Goal: Task Accomplishment & Management: Complete application form

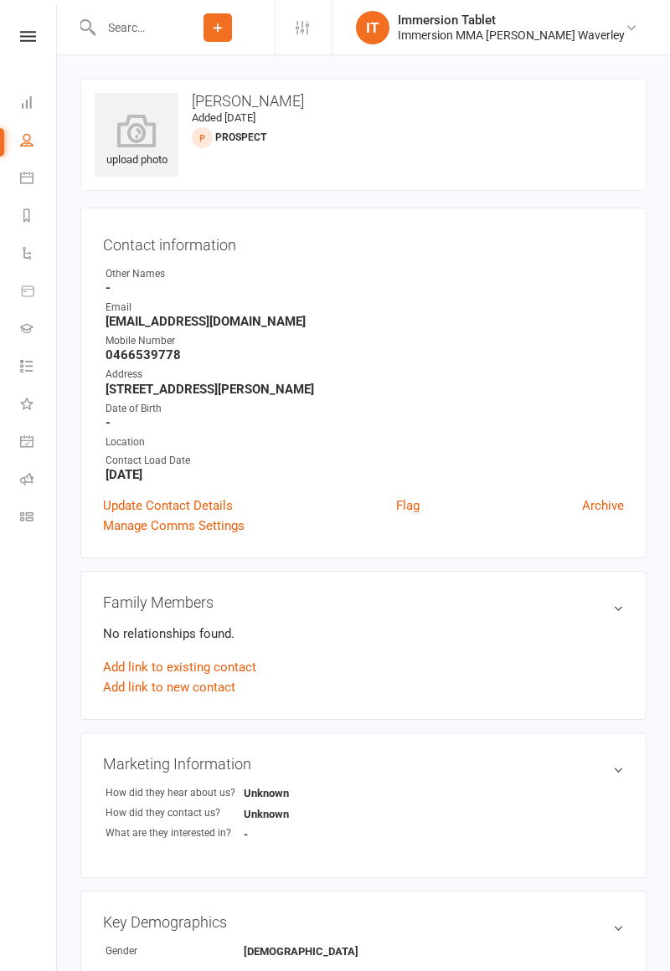
click at [161, 31] on input "text" at bounding box center [127, 27] width 65 height 23
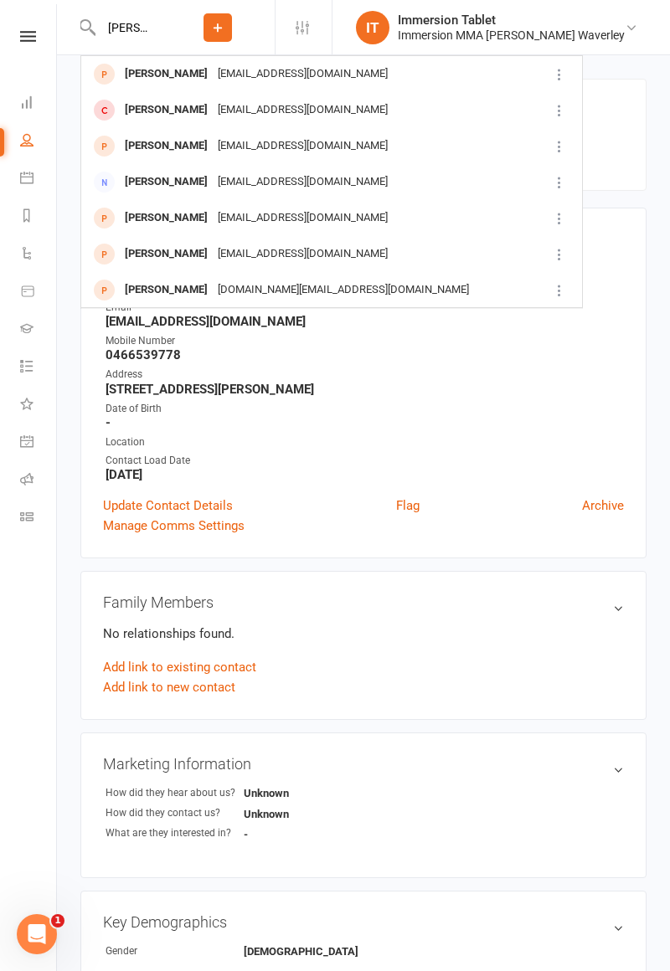
type input "[PERSON_NAME]"
click at [312, 121] on div "[EMAIL_ADDRESS][DOMAIN_NAME]" at bounding box center [303, 110] width 180 height 24
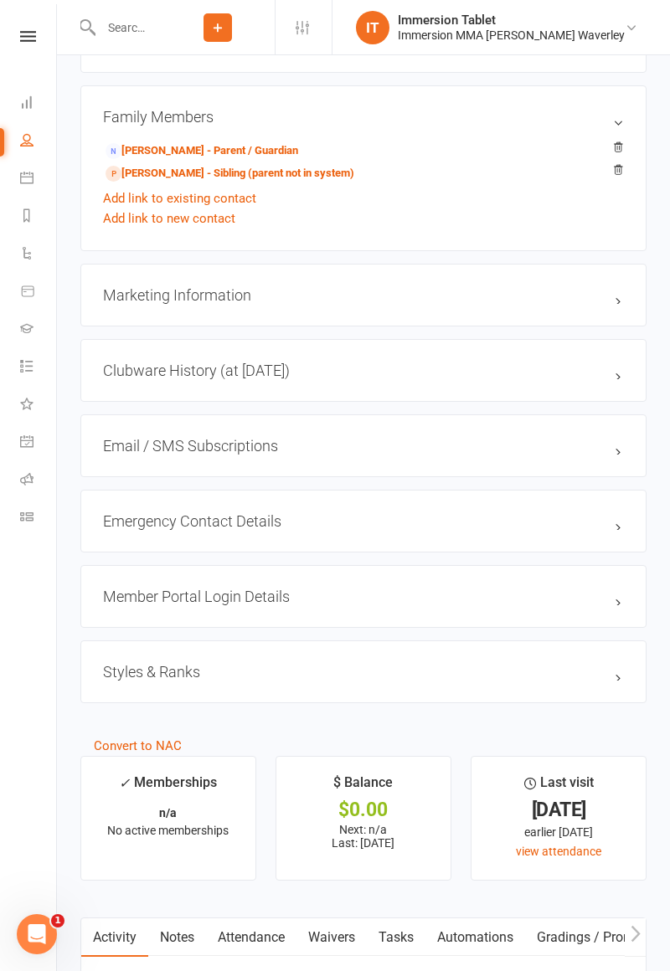
scroll to position [1132, 0]
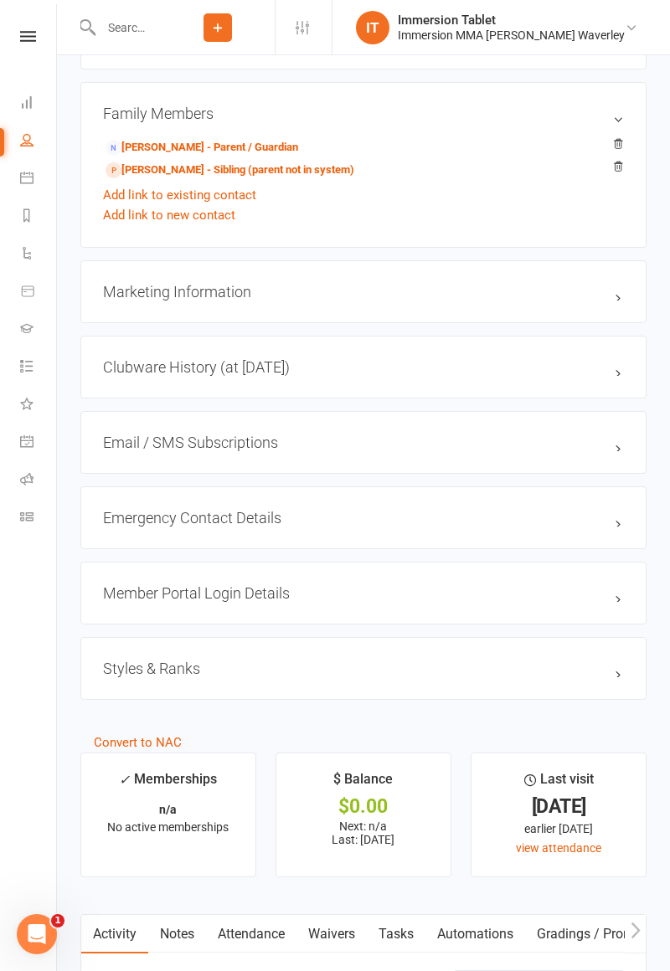
click at [331, 926] on link "Waivers" at bounding box center [331, 934] width 70 height 39
click at [574, 971] on button "Sign new Waiver" at bounding box center [568, 986] width 113 height 30
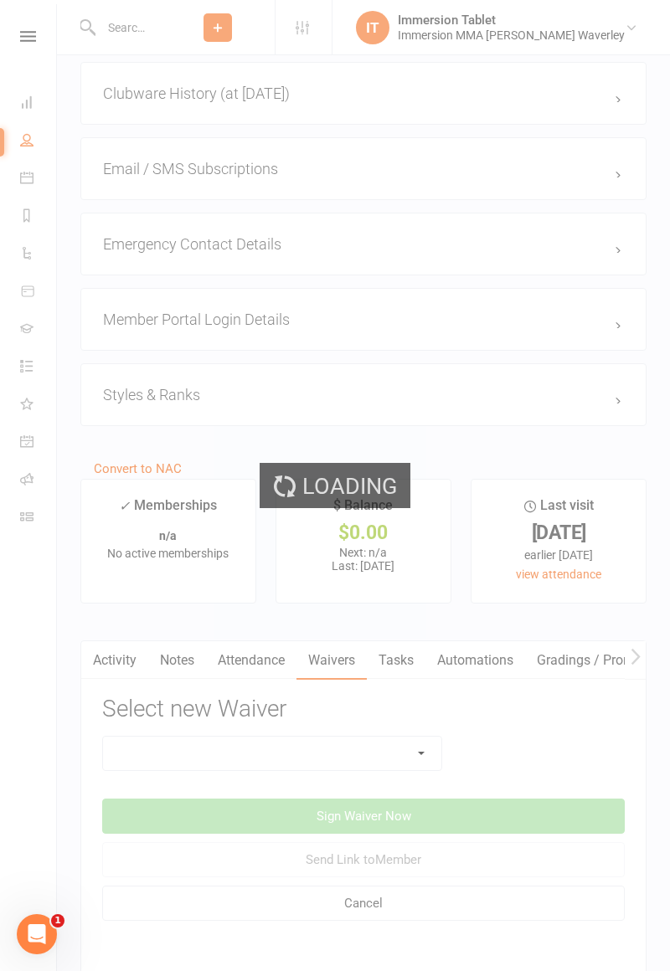
scroll to position [1407, 0]
click at [397, 755] on select at bounding box center [272, 752] width 338 height 33
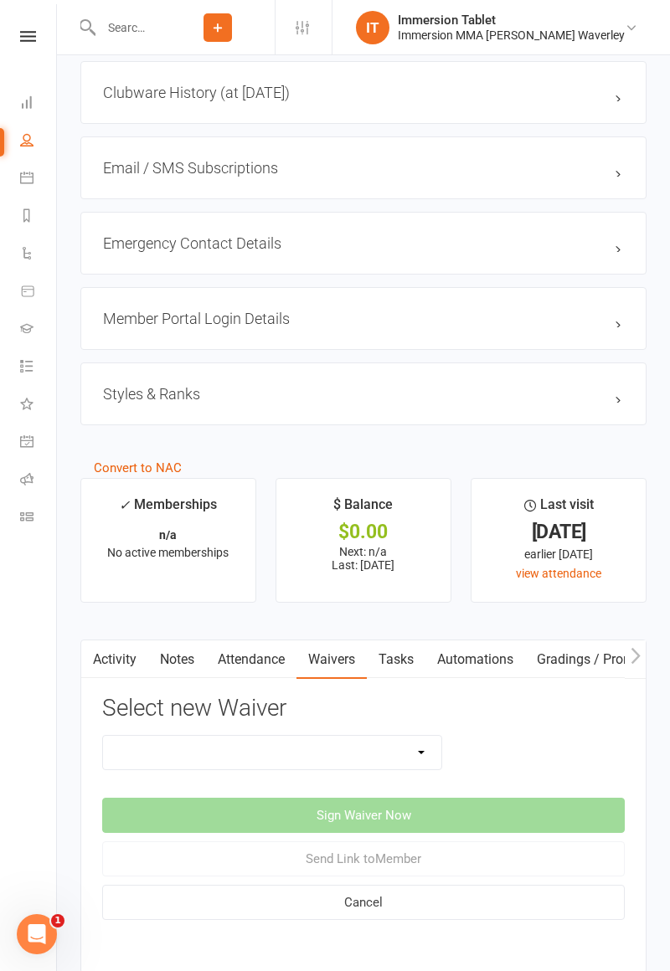
select select "13993"
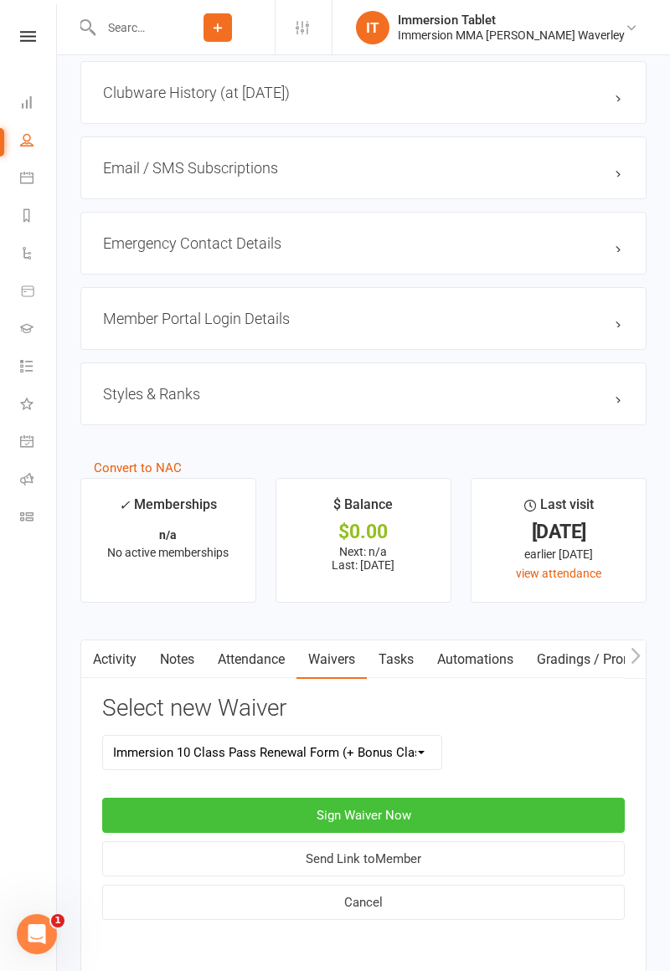
click at [534, 807] on button "Sign Waiver Now" at bounding box center [363, 815] width 523 height 35
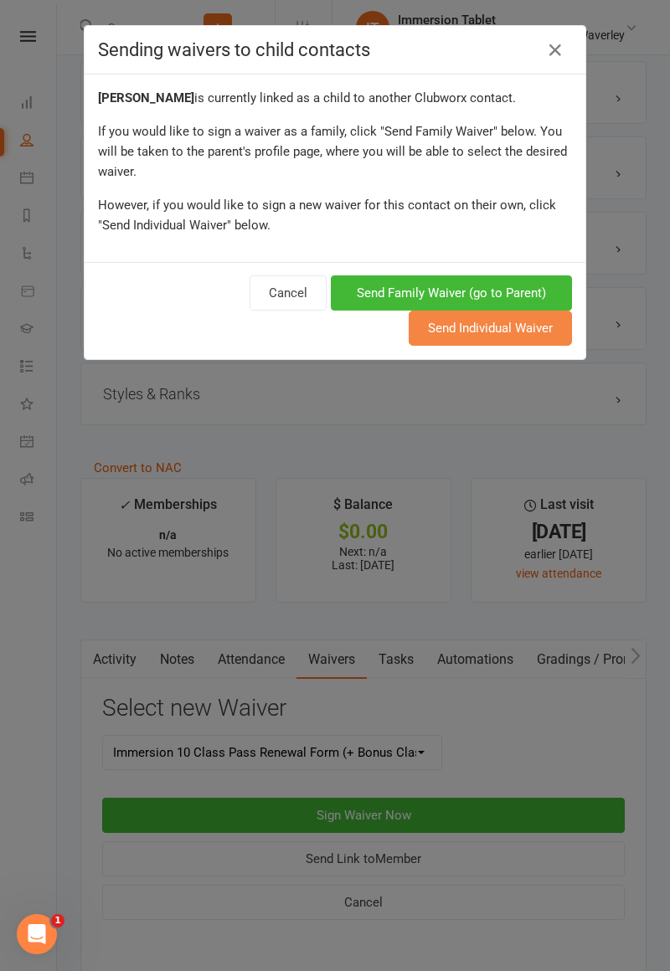
click at [528, 330] on button "Send Individual Waiver" at bounding box center [490, 328] width 163 height 35
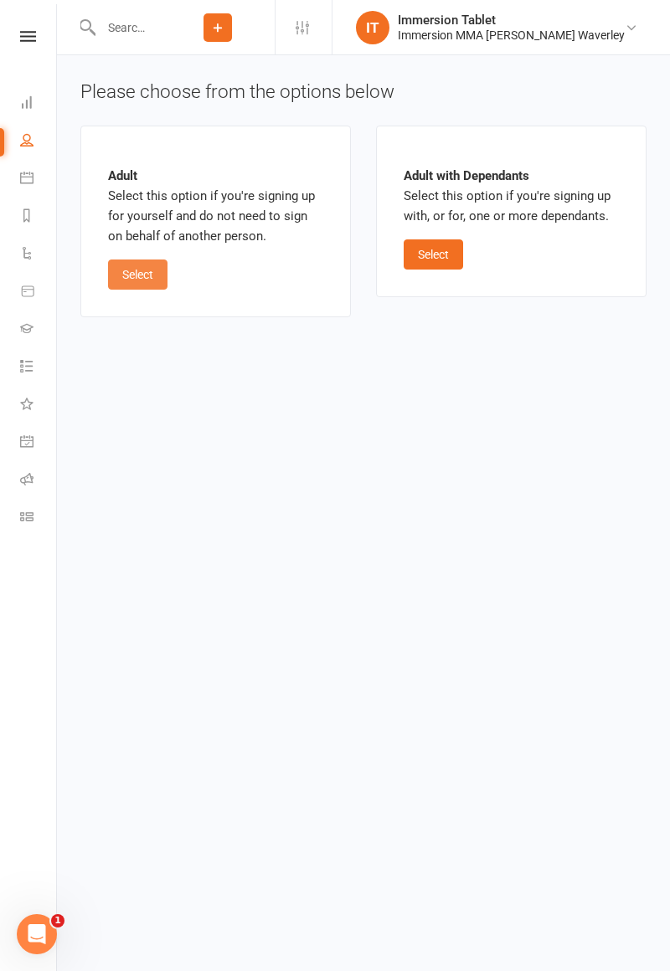
click at [140, 286] on button "Select" at bounding box center [137, 275] width 59 height 30
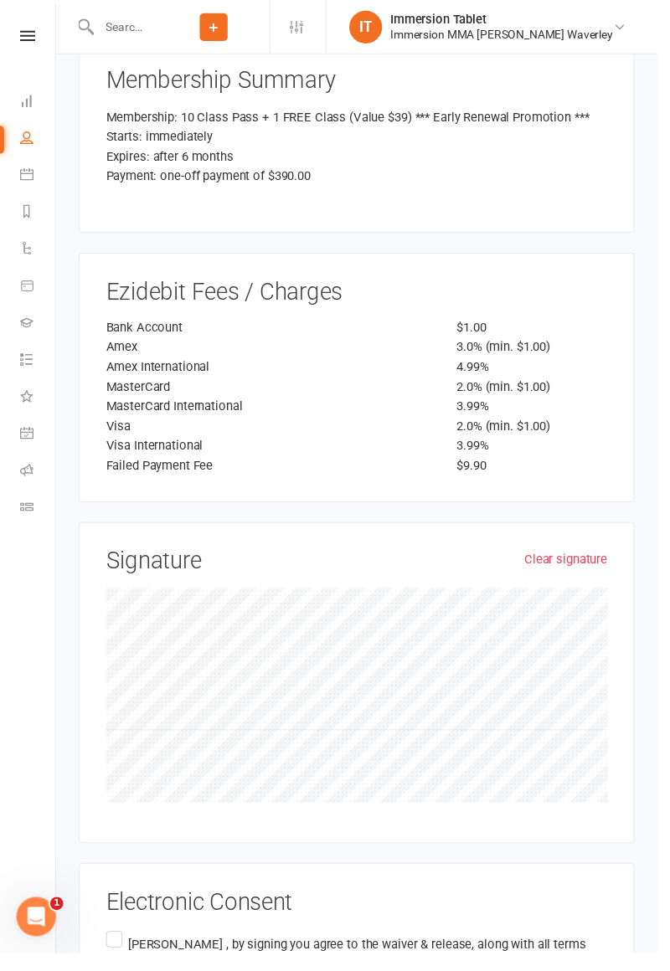
scroll to position [2470, 0]
click at [118, 946] on label "[PERSON_NAME] , by signing you agree to the waiver & release, along with all te…" at bounding box center [363, 986] width 511 height 80
click at [118, 946] on input "[PERSON_NAME] , by signing you agree to the waiver & release, along with all te…" at bounding box center [113, 946] width 11 height 0
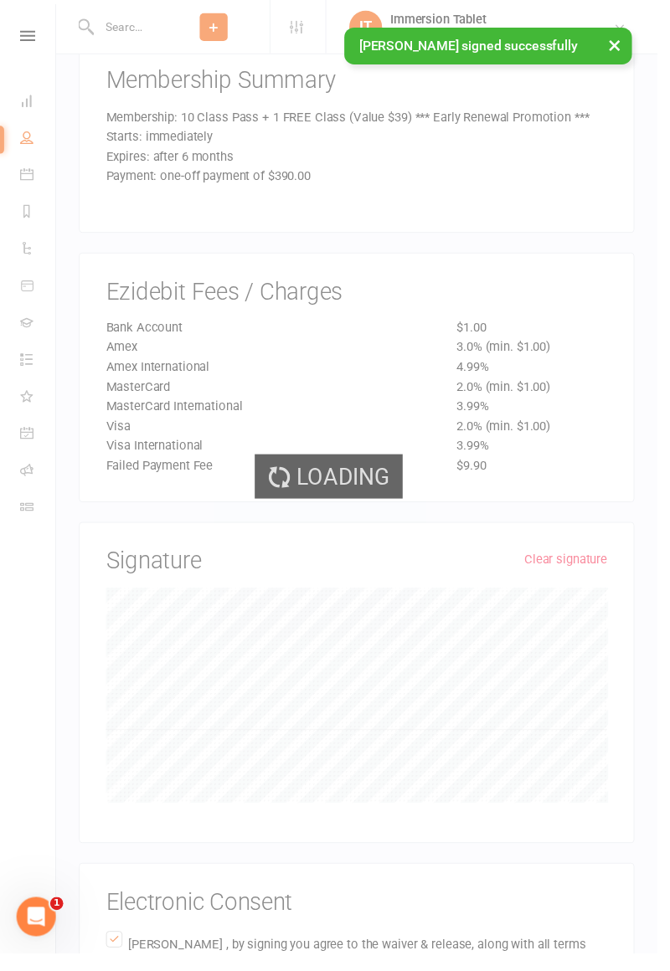
scroll to position [2006, 0]
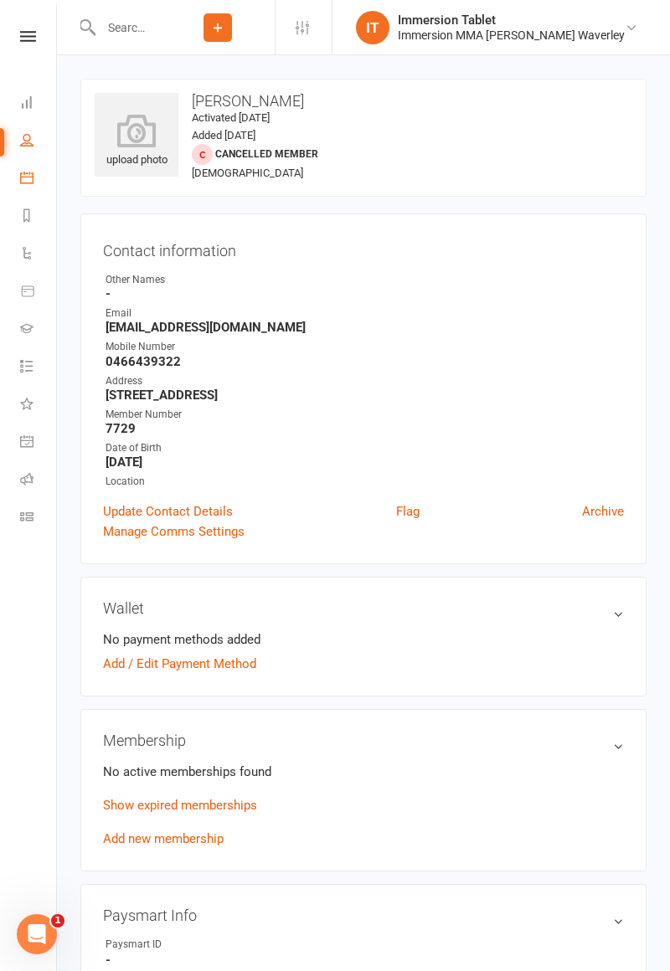
click at [23, 179] on icon at bounding box center [26, 177] width 13 height 13
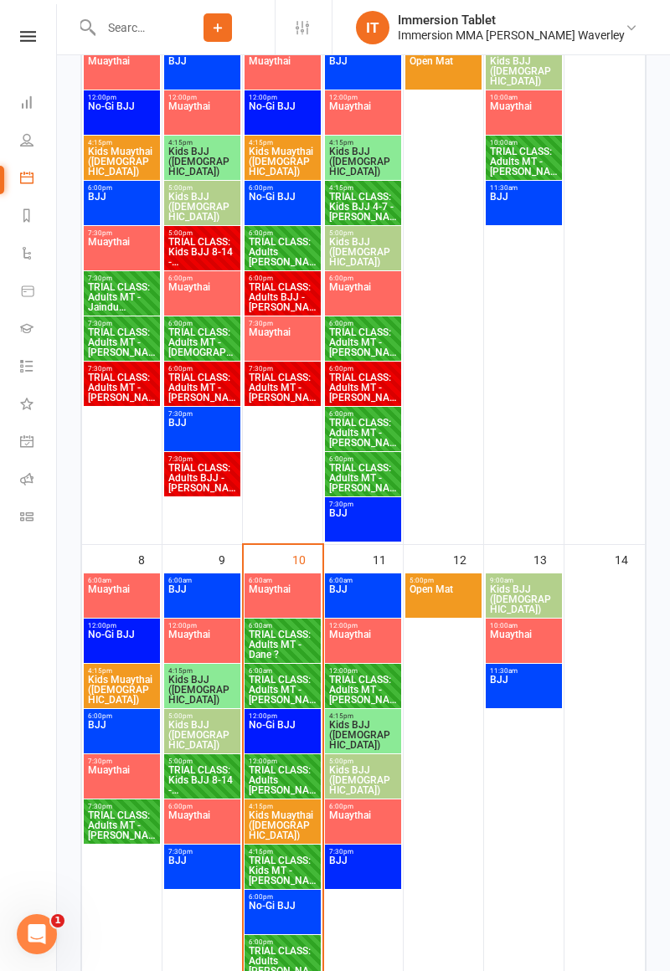
scroll to position [556, 0]
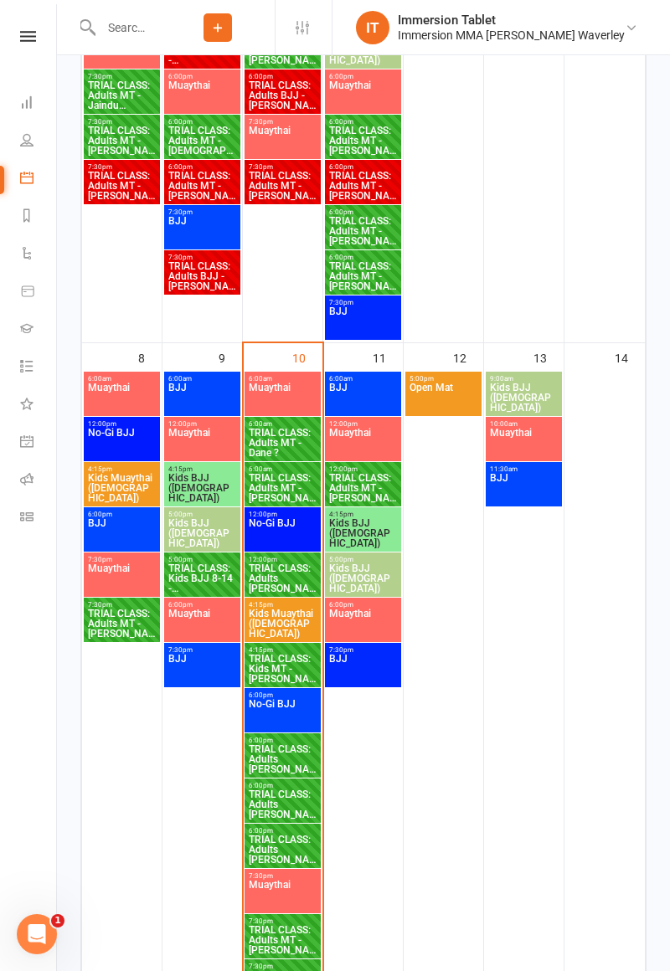
click at [281, 847] on span "TRIAL CLASS: Adults [PERSON_NAME] ?" at bounding box center [283, 850] width 70 height 30
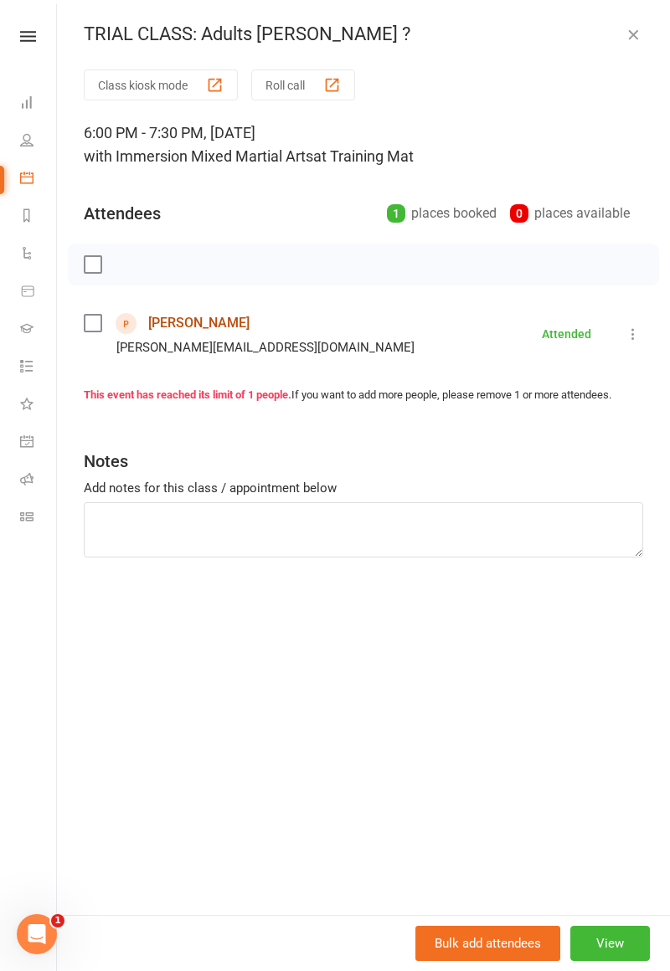
click at [186, 319] on link "[PERSON_NAME]" at bounding box center [198, 323] width 101 height 27
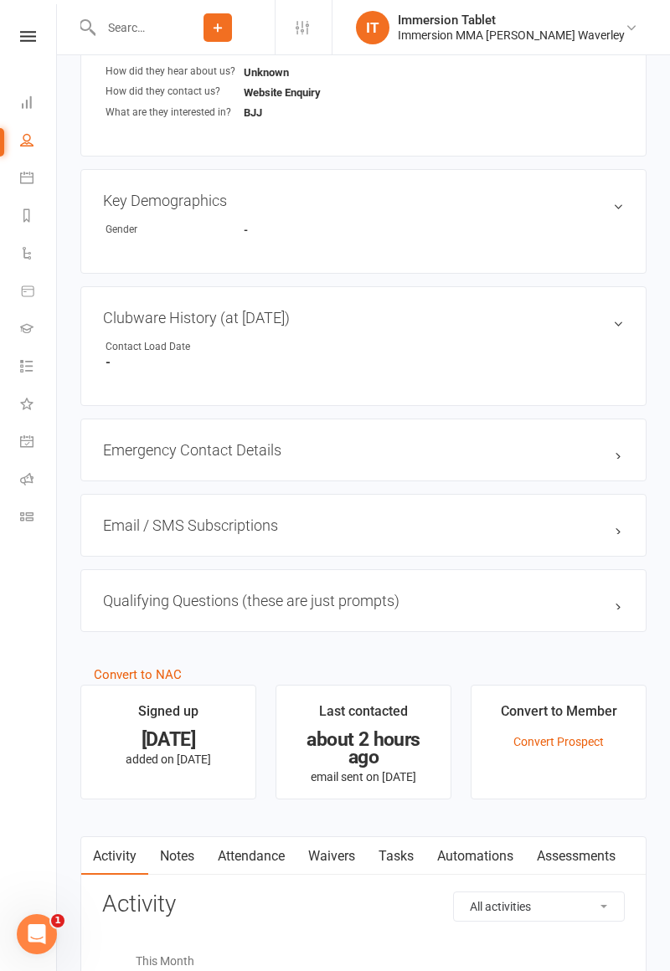
scroll to position [756, 0]
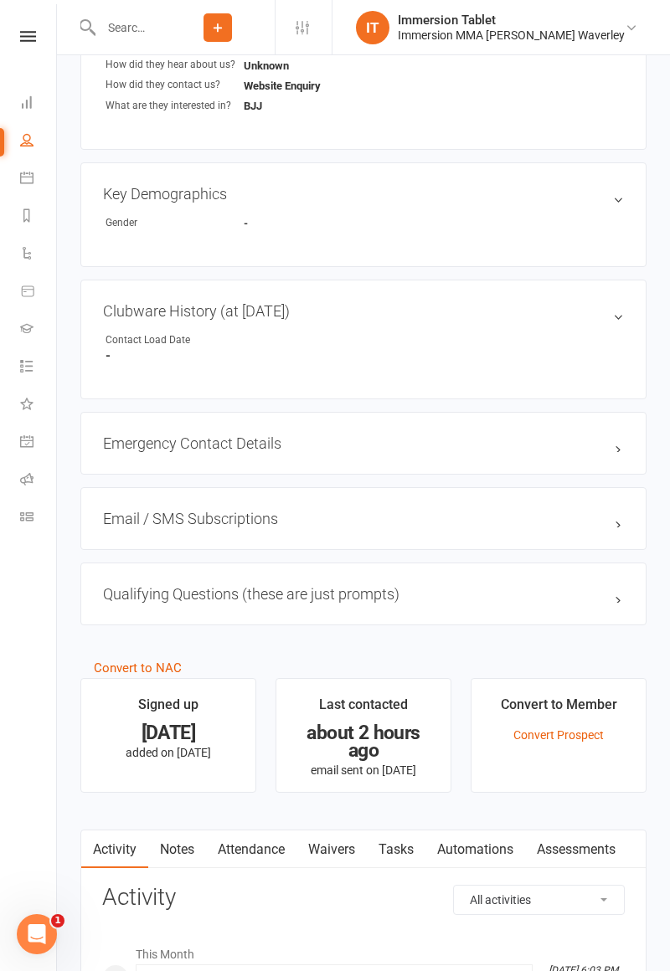
click at [345, 838] on link "Waivers" at bounding box center [331, 850] width 70 height 39
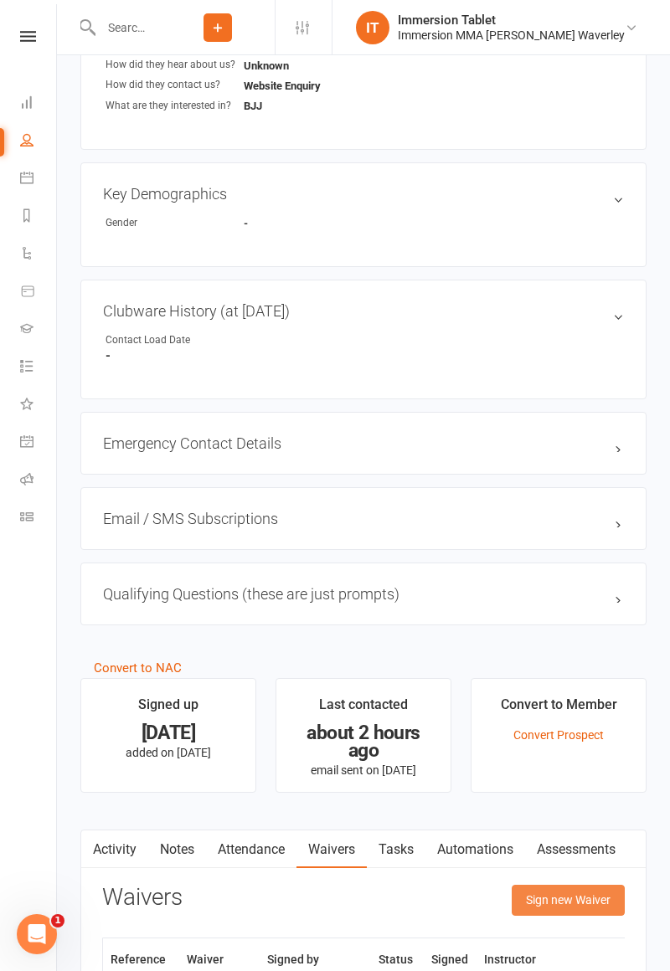
click at [574, 899] on button "Sign new Waiver" at bounding box center [568, 900] width 113 height 30
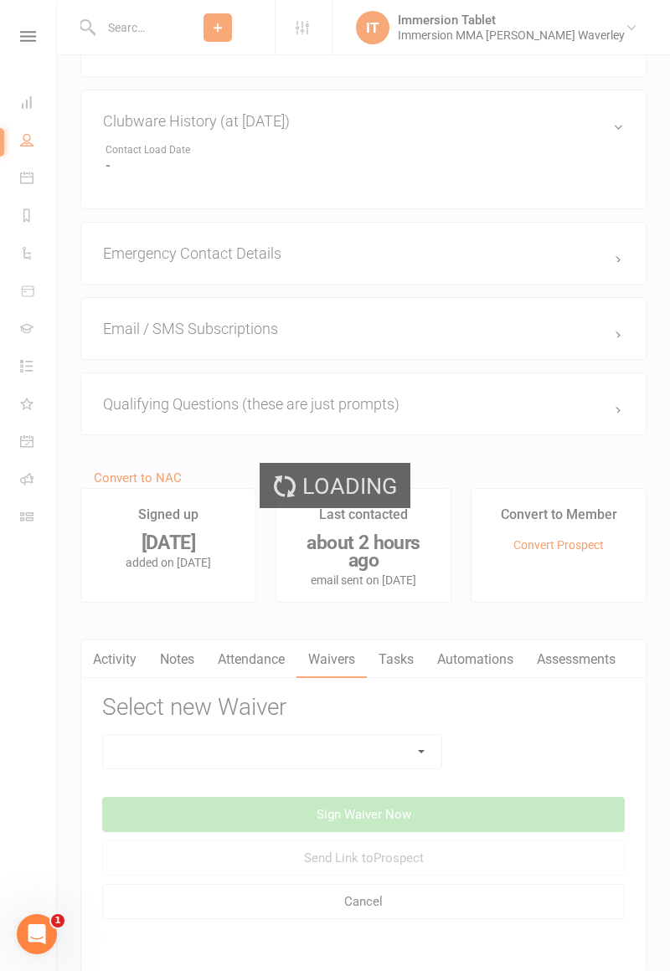
scroll to position [935, 0]
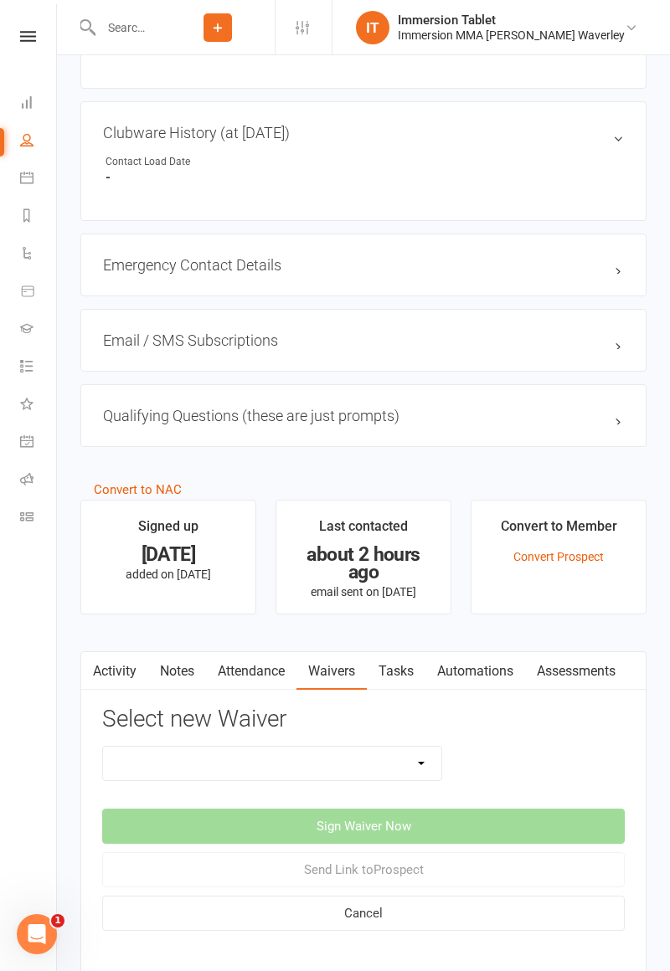
click at [405, 747] on select "Cancellation Form Immersion 10 Class Pass Form Immersion 10 Class Pass Form (Pa…" at bounding box center [272, 763] width 338 height 33
select select "10648"
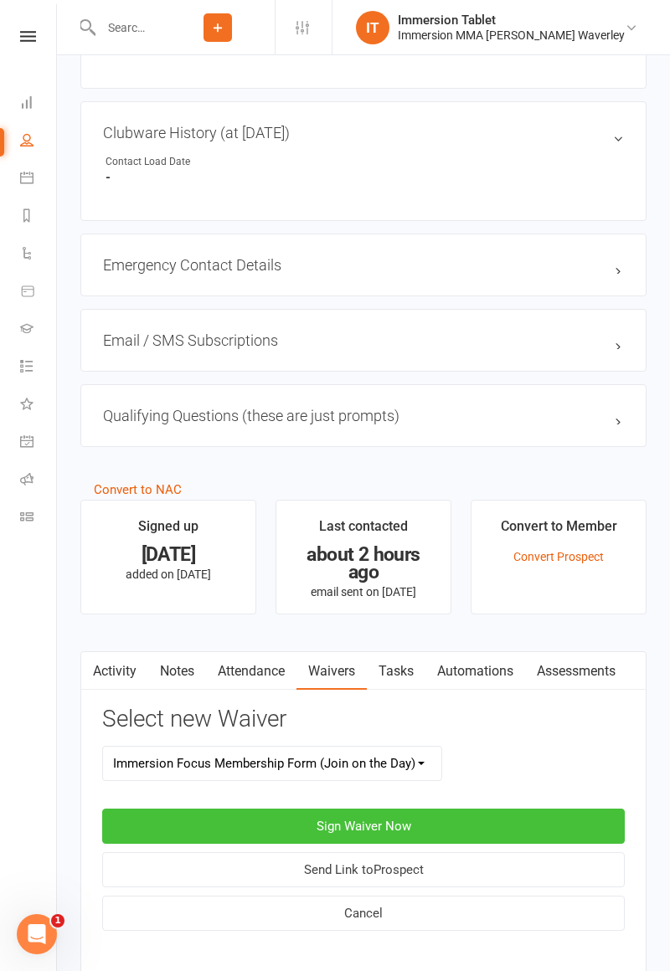
click at [523, 816] on button "Sign Waiver Now" at bounding box center [363, 826] width 523 height 35
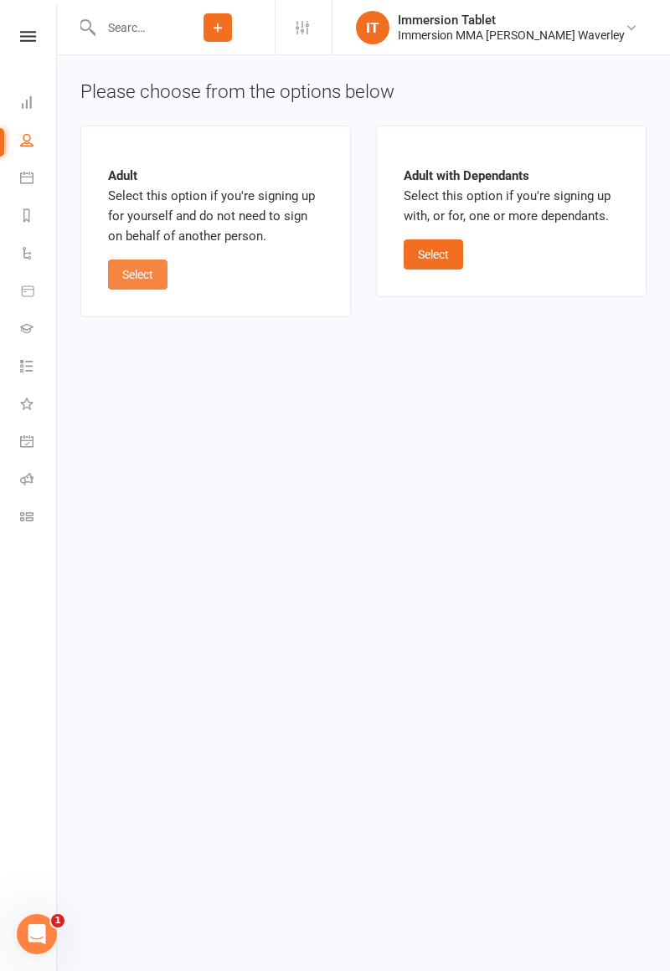
click at [122, 285] on button "Select" at bounding box center [137, 275] width 59 height 30
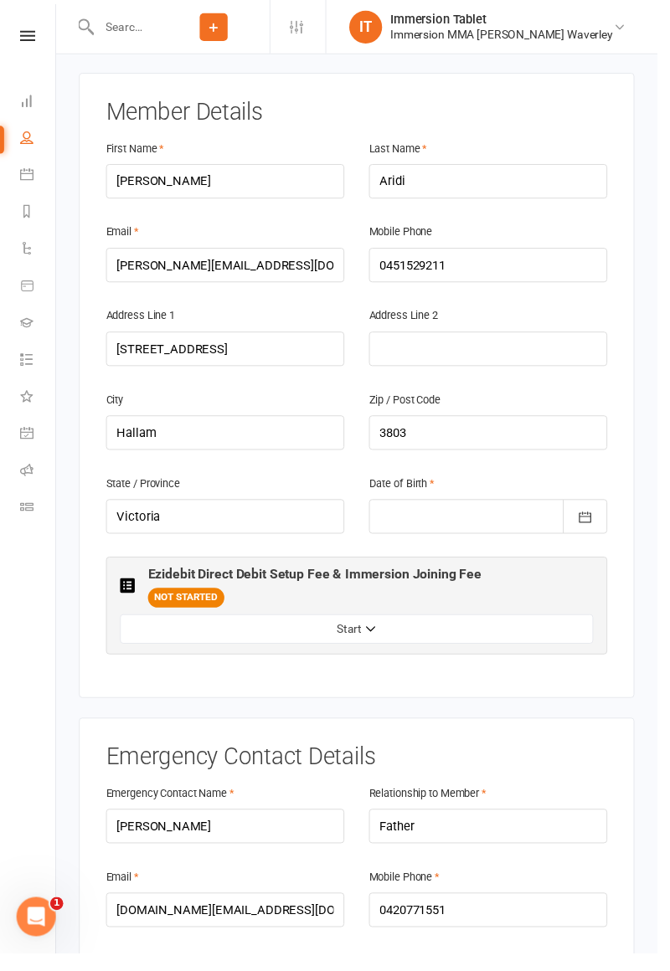
scroll to position [323, 0]
click at [201, 626] on button "Start" at bounding box center [363, 641] width 482 height 30
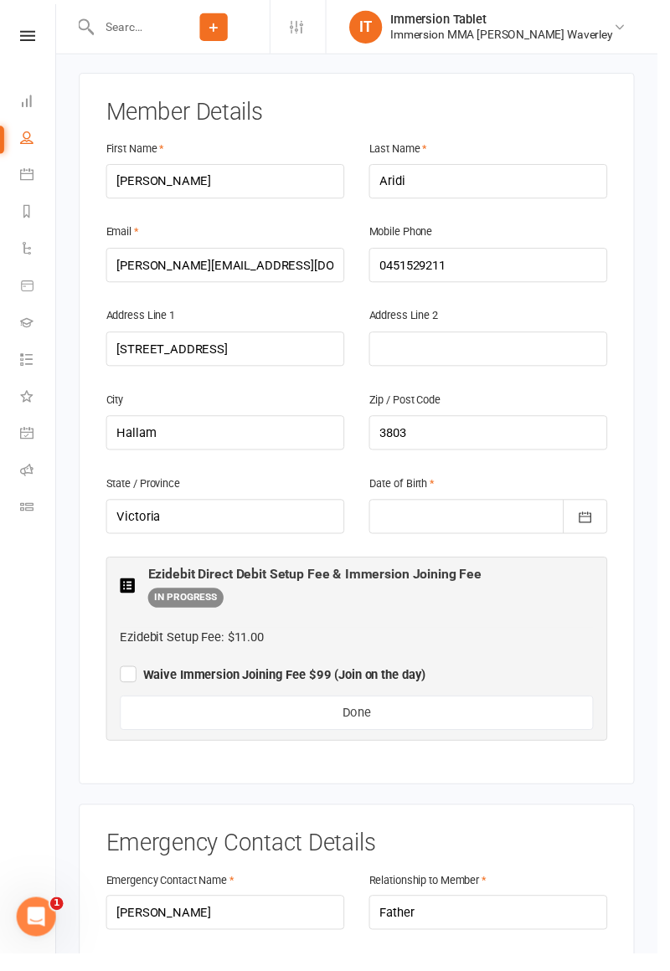
click at [127, 676] on label "Waive Immersion Joining Fee $99 (Join on the day)" at bounding box center [278, 686] width 312 height 20
click at [127, 673] on input "Waive Immersion Joining Fee $99 (Join on the day)" at bounding box center [278, 673] width 312 height 0
click at [188, 709] on button "Done" at bounding box center [363, 726] width 482 height 35
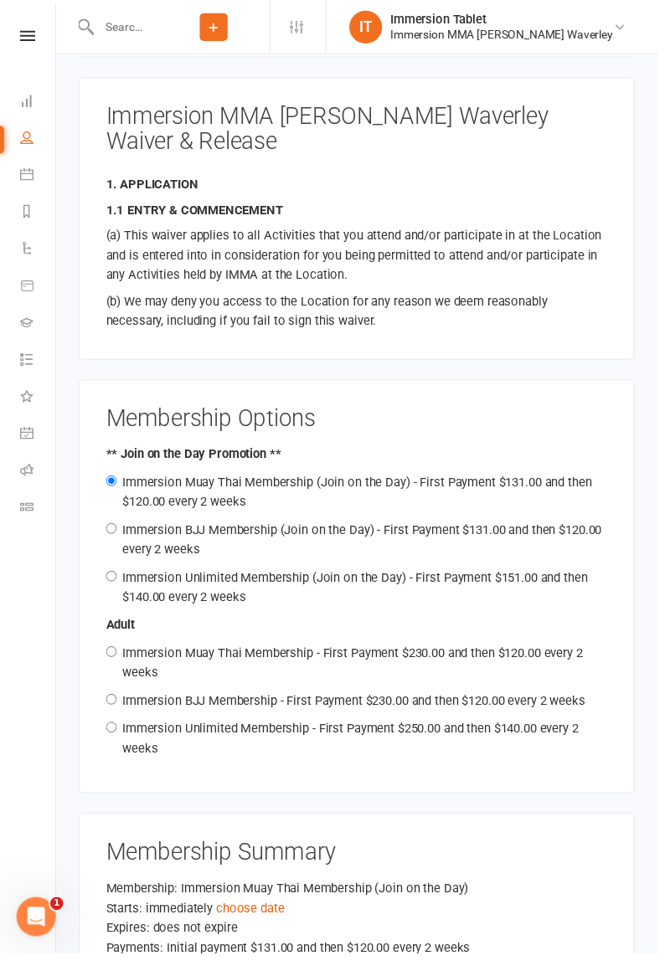
scroll to position [1653, 0]
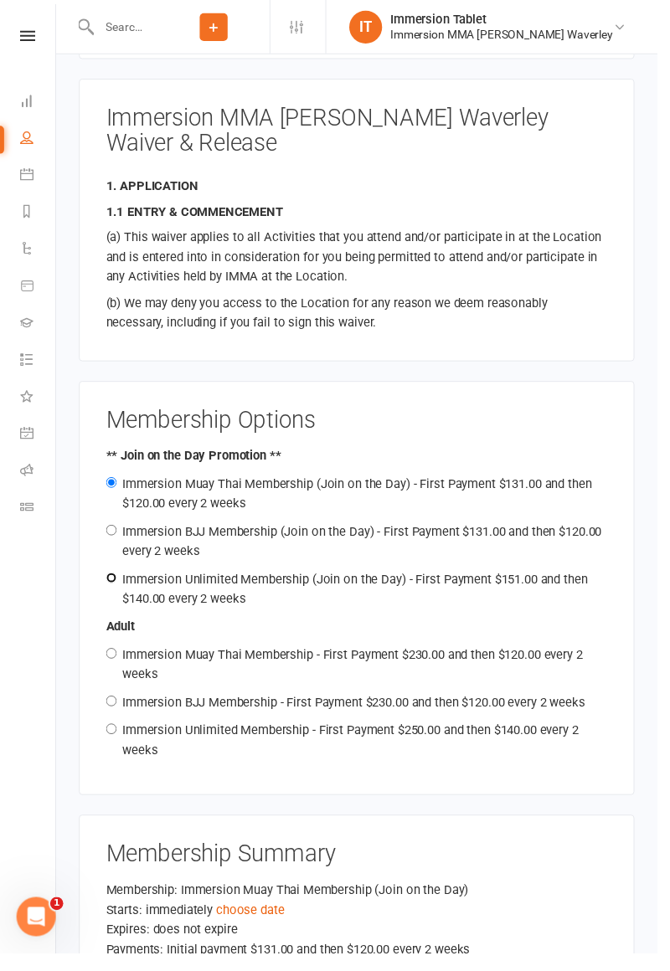
click at [119, 584] on input "Immersion Unlimited Membership (Join on the Day) - First Payment $151.00 and th…" at bounding box center [113, 589] width 11 height 11
radio input "true"
radio input "false"
click at [119, 535] on input "Immersion BJJ Membership (Join on the Day) - First Payment $131.00 and then $12…" at bounding box center [113, 540] width 11 height 11
radio input "true"
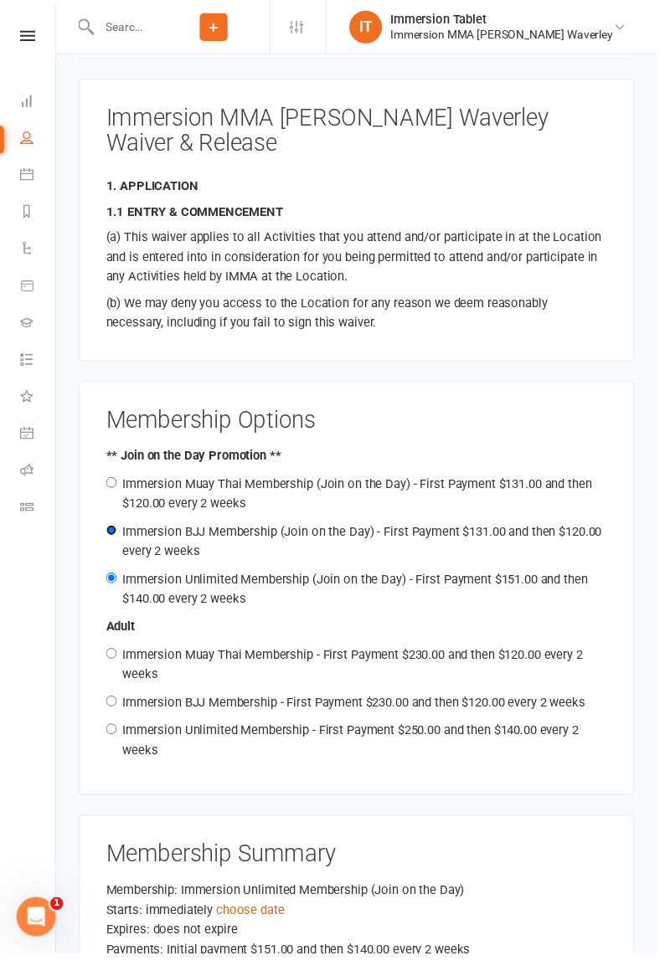
radio input "false"
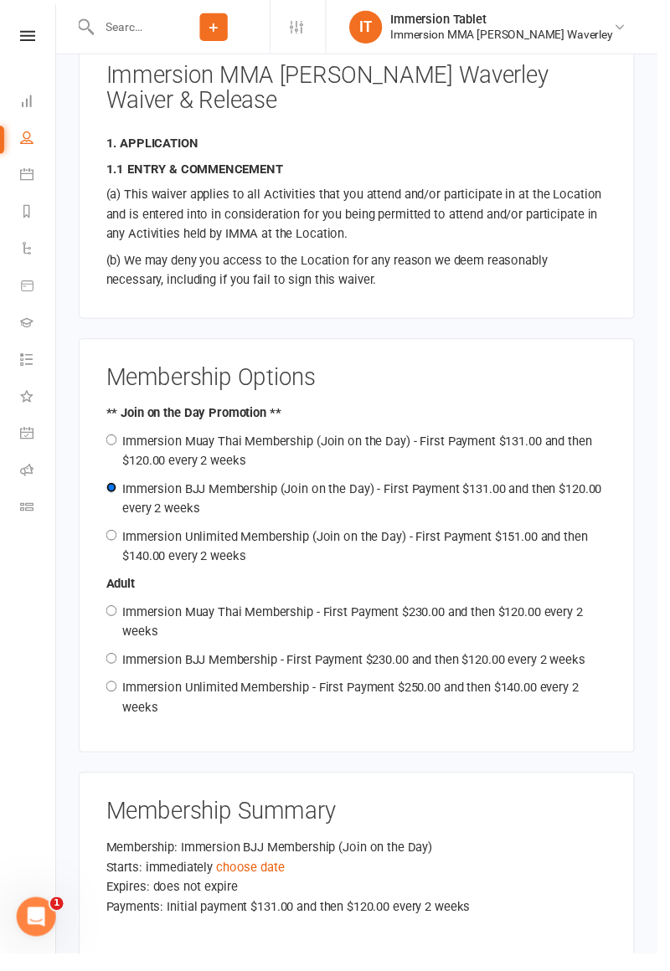
scroll to position [1864, 0]
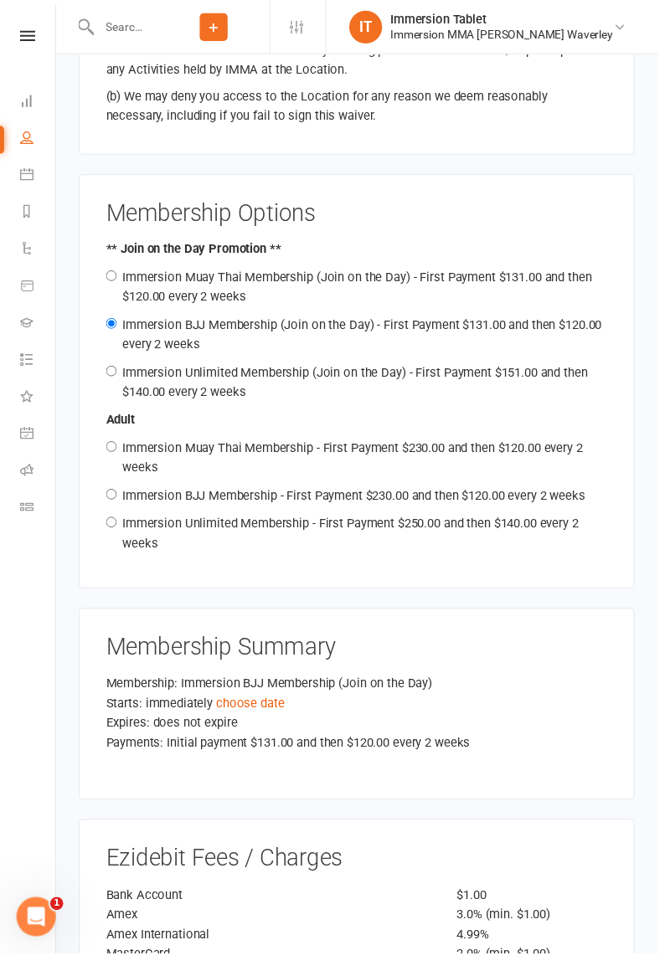
click at [235, 709] on link "choose date" at bounding box center [255, 716] width 70 height 15
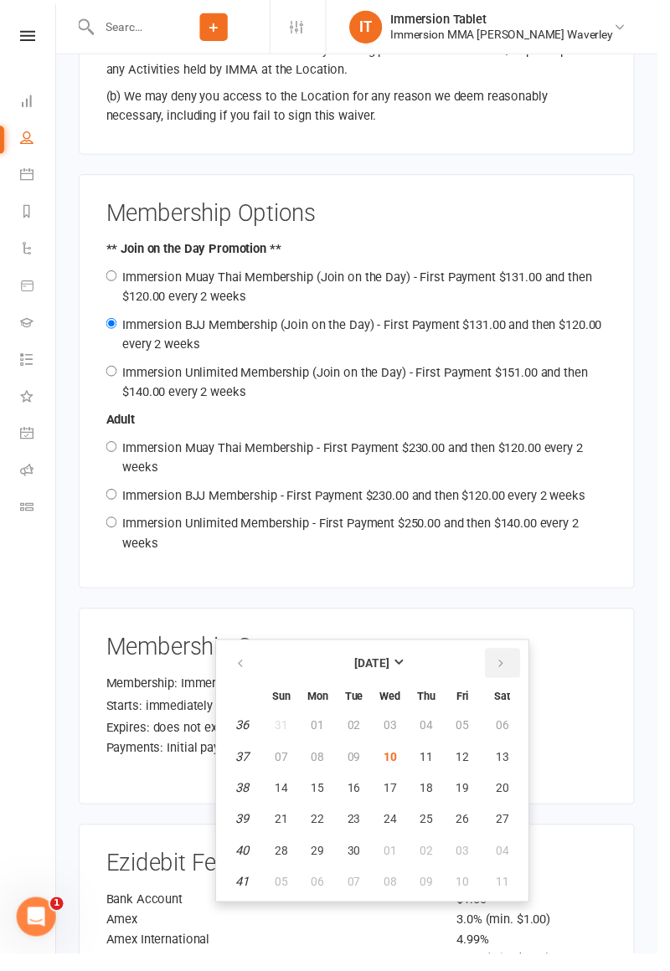
click at [511, 673] on icon "button" at bounding box center [511, 676] width 12 height 13
click at [407, 775] on button "08" at bounding box center [397, 771] width 35 height 30
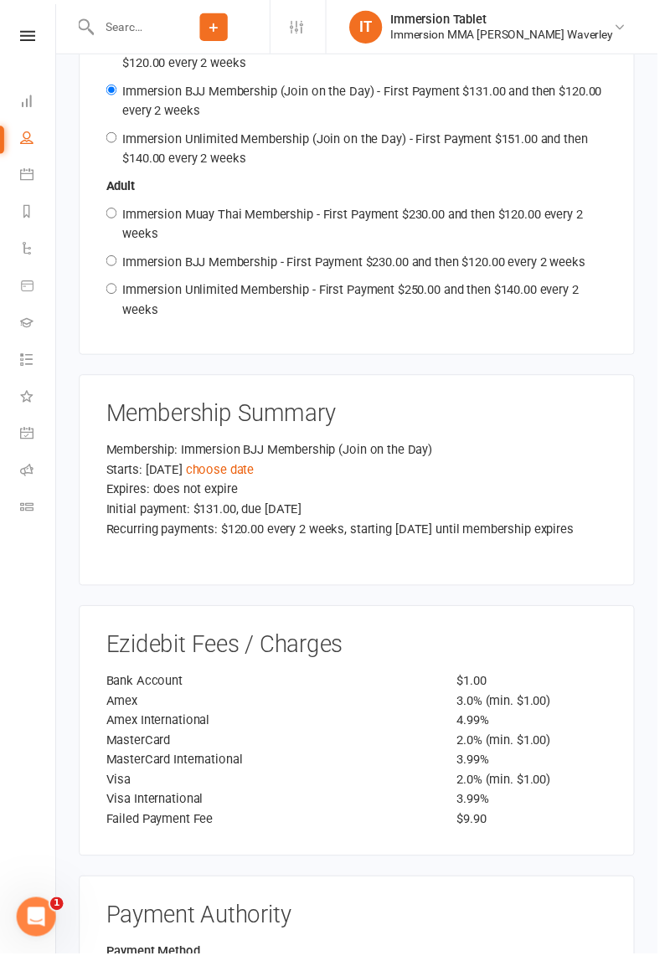
scroll to position [2102, 0]
click at [245, 471] on link "choose date" at bounding box center [224, 478] width 70 height 15
